Goal: Find contact information: Find contact information

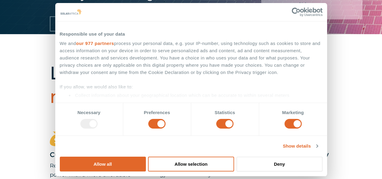
scroll to position [151, 0]
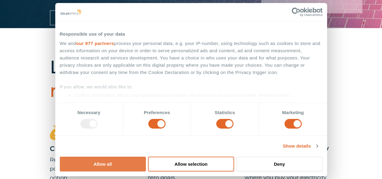
click at [146, 157] on button "Allow all" at bounding box center [103, 164] width 86 height 15
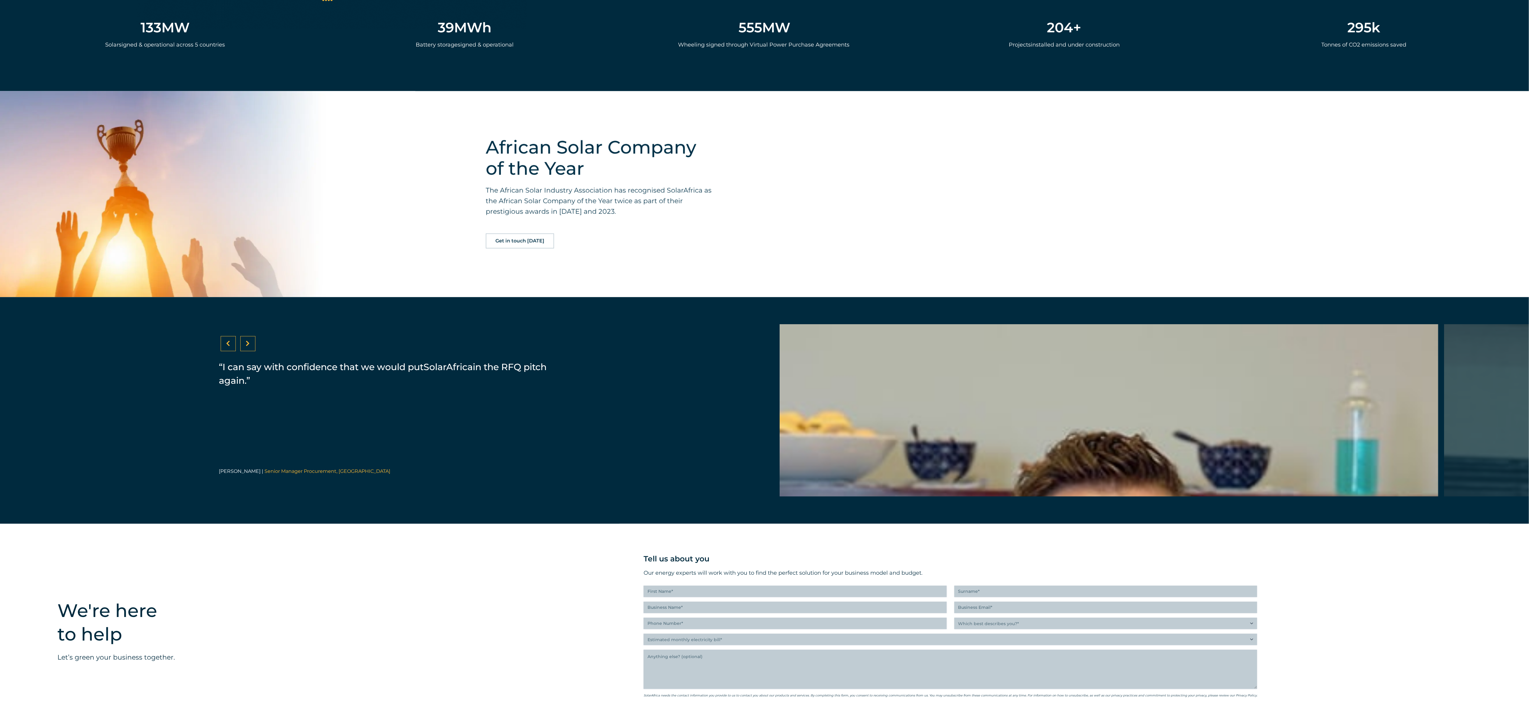
scroll to position [1572, 0]
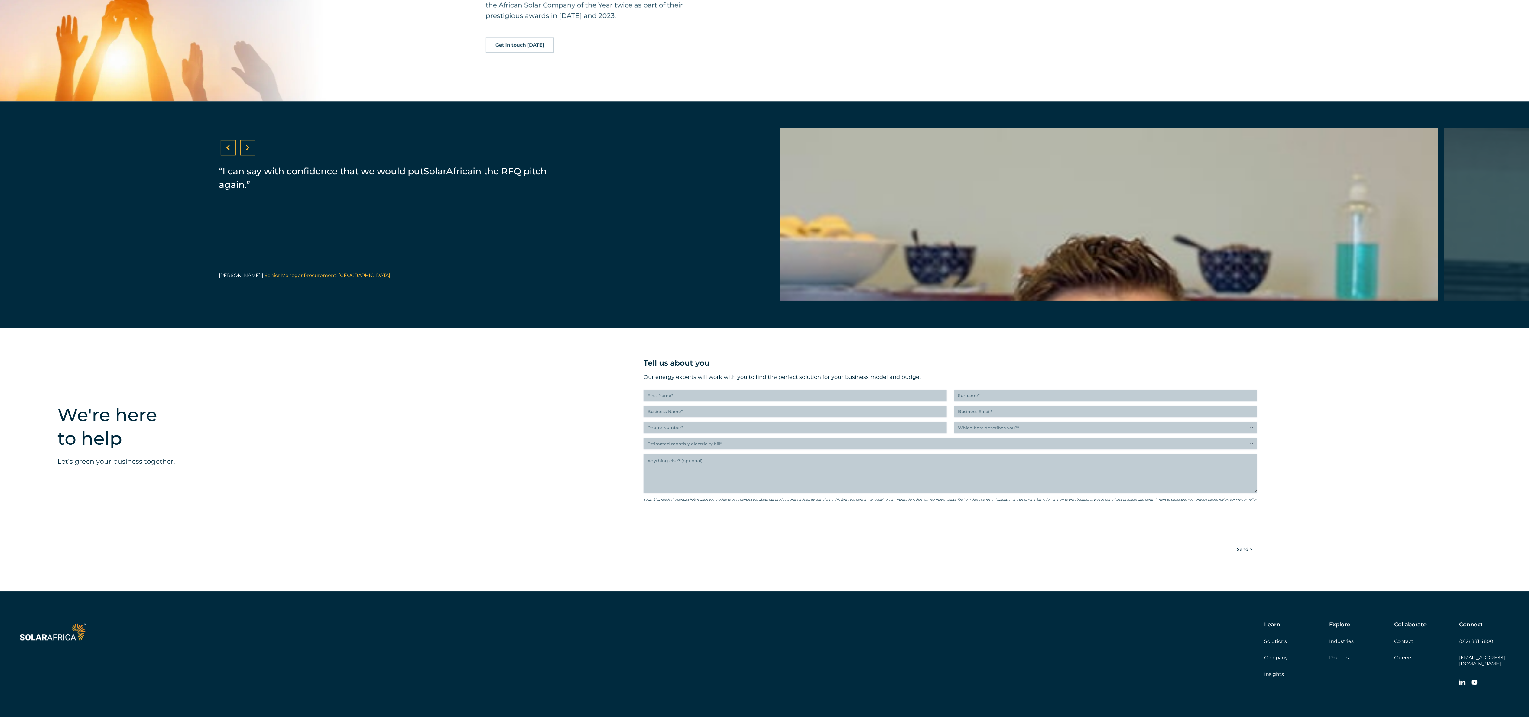
click at [382, 179] on div "We're here to help Let’s green your business together." at bounding box center [329, 450] width 580 height 245
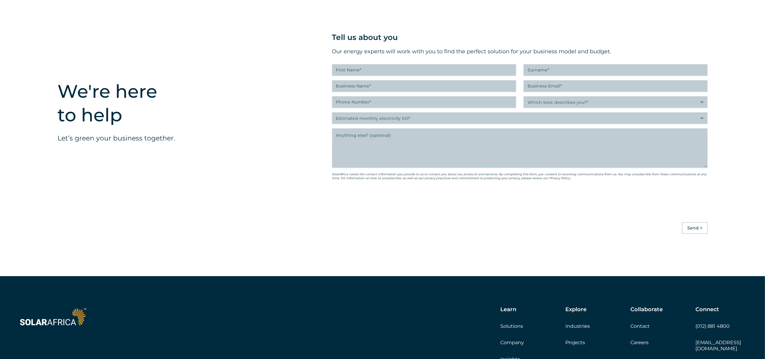
click at [382, 179] on link "Contact" at bounding box center [639, 326] width 19 height 6
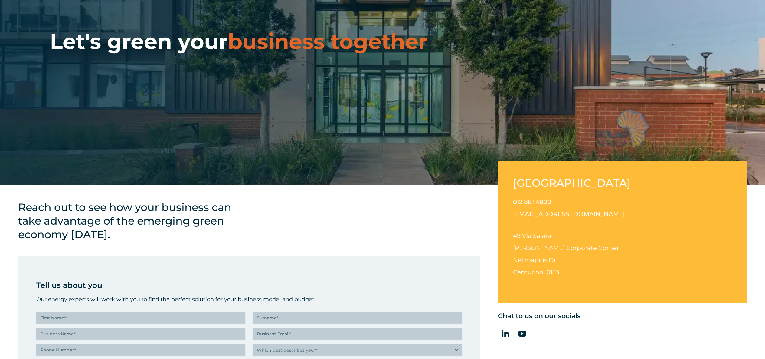
scroll to position [121, 0]
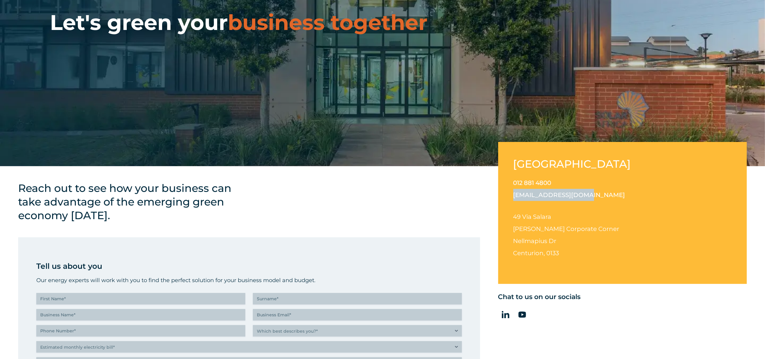
drag, startPoint x: 580, startPoint y: 196, endPoint x: 507, endPoint y: 199, distance: 72.9
click at [507, 199] on div "[GEOGRAPHIC_DATA] 012 881 4800 [EMAIL_ADDRESS][DOMAIN_NAME] [STREET_ADDRESS][PE…" at bounding box center [622, 213] width 249 height 142
copy link "[EMAIL_ADDRESS][DOMAIN_NAME]"
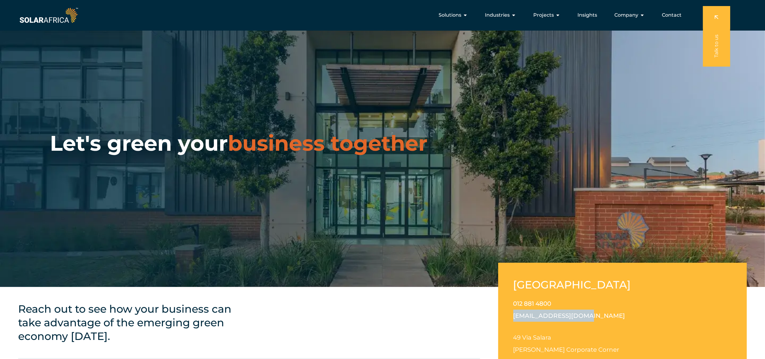
scroll to position [0, 0]
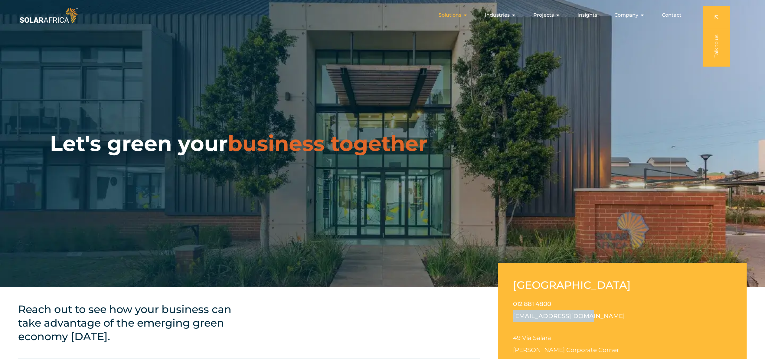
click at [460, 14] on span "Solutions" at bounding box center [449, 14] width 23 height 7
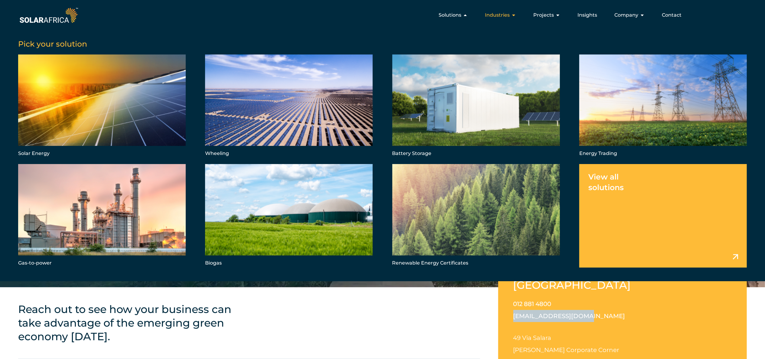
click at [502, 16] on span "Industries" at bounding box center [497, 14] width 25 height 7
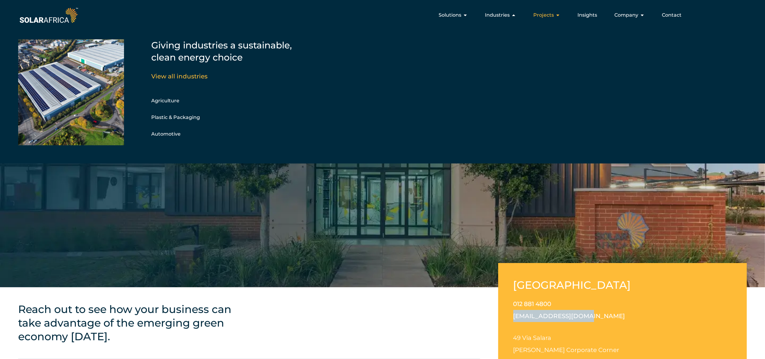
click at [553, 15] on span "Projects" at bounding box center [543, 14] width 21 height 7
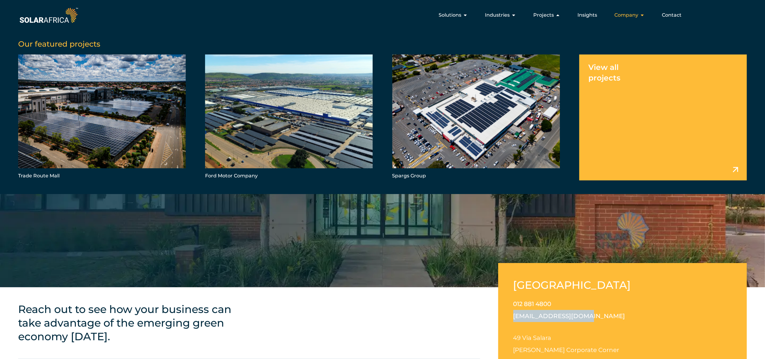
click at [638, 13] on span "Company" at bounding box center [626, 14] width 24 height 7
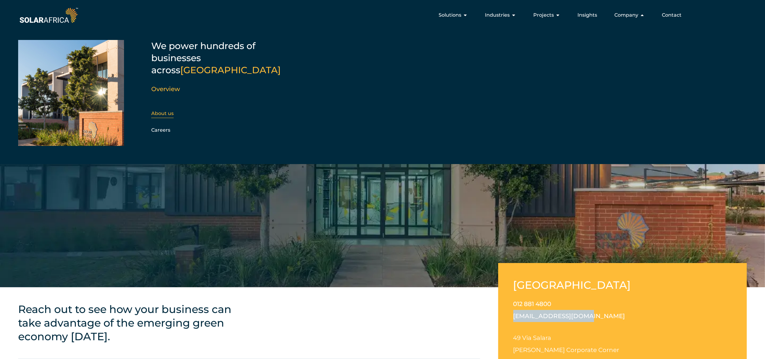
click at [169, 110] on link "About us" at bounding box center [162, 113] width 22 height 6
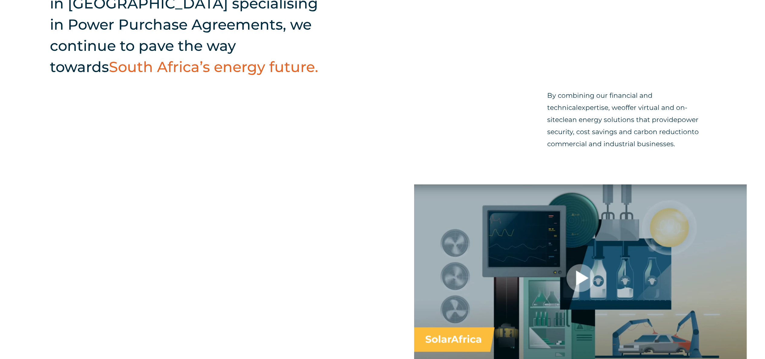
scroll to position [423, 0]
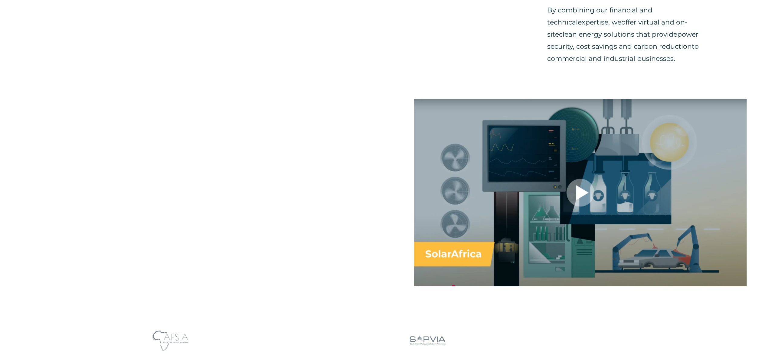
click at [590, 193] on div at bounding box center [580, 192] width 333 height 187
